Goal: Task Accomplishment & Management: Manage account settings

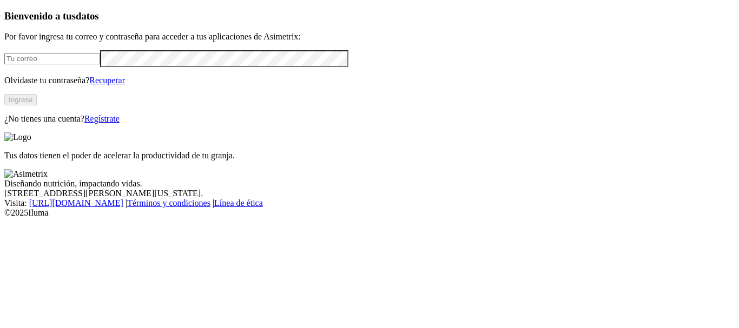
click at [99, 63] on div "Bienvenido a tus datos Por favor ingresa tu correo y contraseña para acceder a …" at bounding box center [369, 67] width 730 height 114
click at [81, 64] on input "email" at bounding box center [52, 58] width 96 height 11
type input "[PERSON_NAME][EMAIL_ADDRESS][DOMAIN_NAME]"
click at [4, 100] on div "Bienvenido a tus datos Por favor ingresa tu correo y contraseña para acceder a …" at bounding box center [369, 67] width 730 height 114
click input "submit" at bounding box center [0, 0] width 0 height 0
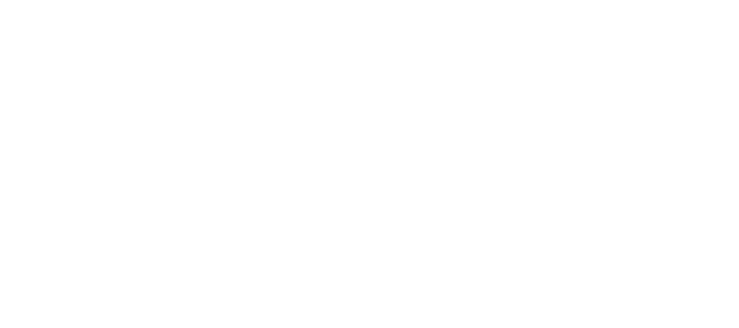
drag, startPoint x: 566, startPoint y: 219, endPoint x: 401, endPoint y: 250, distance: 168.6
